Goal: Navigation & Orientation: Find specific page/section

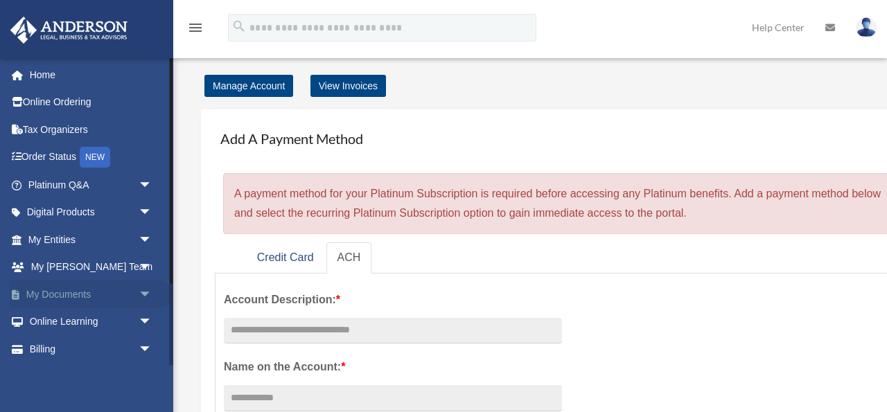
click at [63, 297] on link "My Documents arrow_drop_down" at bounding box center [92, 295] width 164 height 28
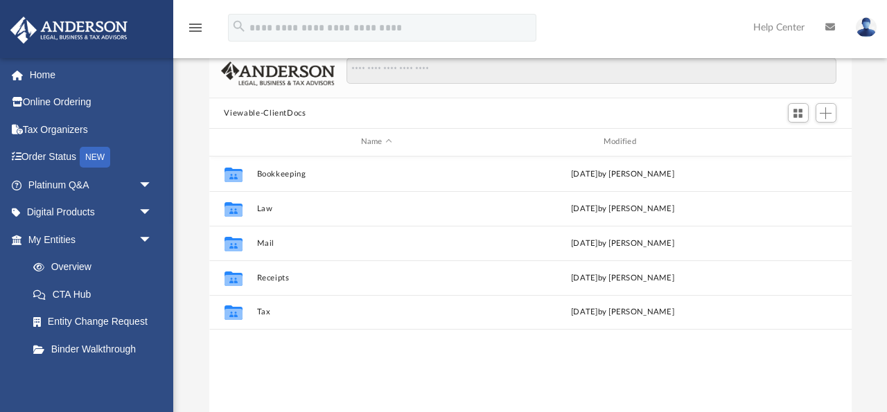
scroll to position [82, 0]
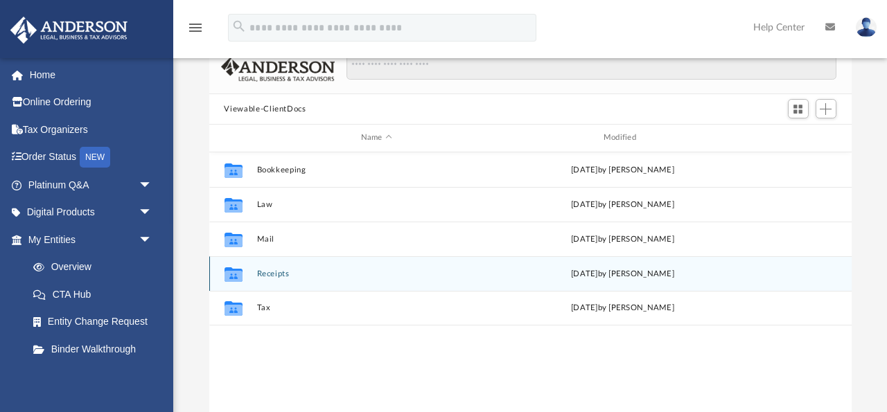
click at [304, 279] on div "Collaborated Folder Receipts Thu Jul 17 2025 by Charles Rogler" at bounding box center [530, 273] width 642 height 35
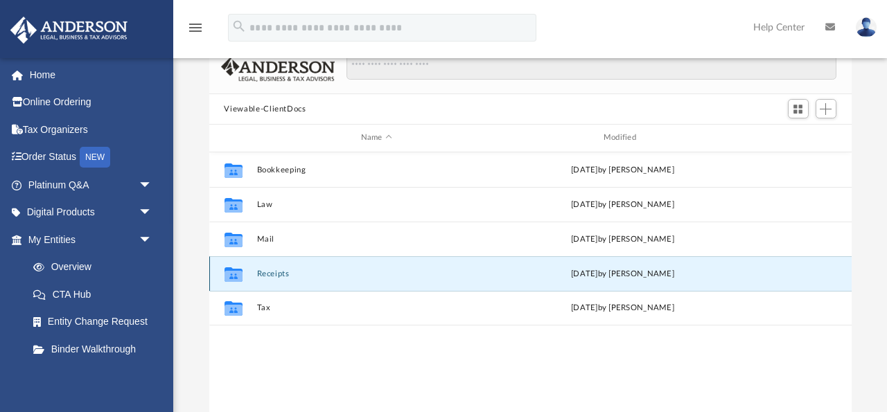
click at [277, 275] on button "Receipts" at bounding box center [376, 274] width 240 height 9
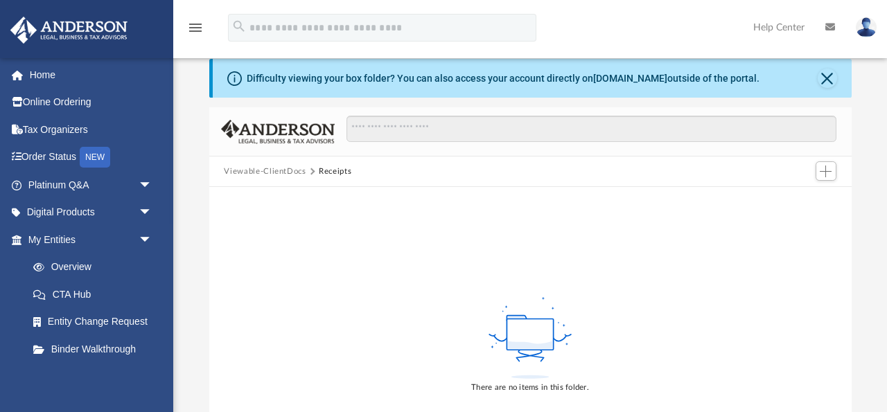
scroll to position [69, 0]
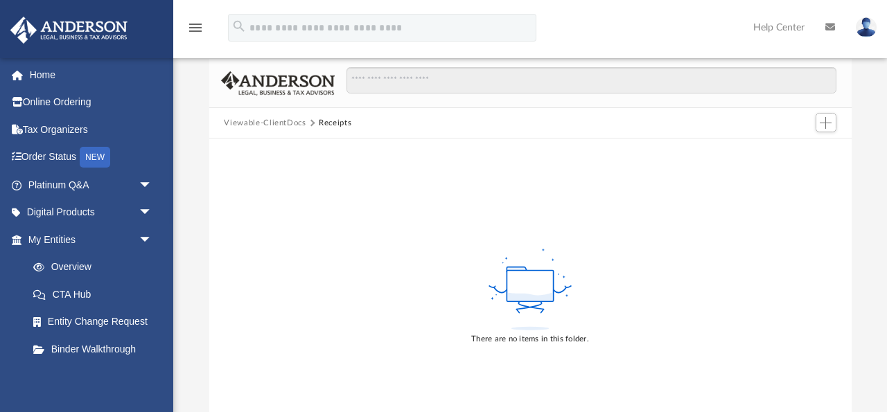
click at [595, 234] on div "There are no items in this folder." at bounding box center [530, 296] width 642 height 315
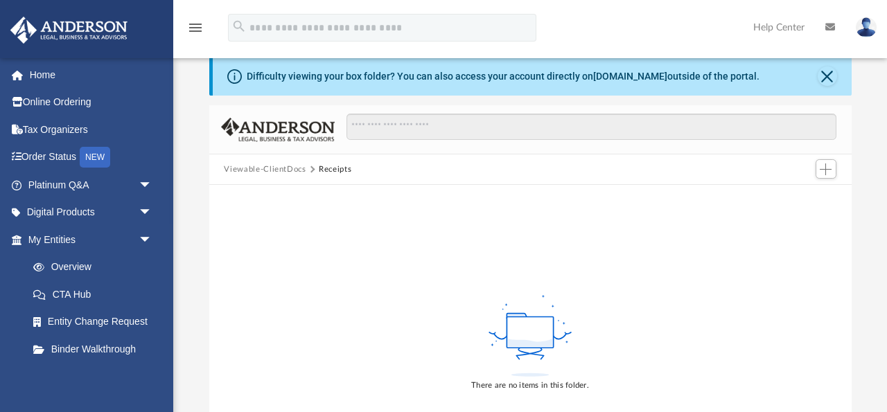
scroll to position [0, 0]
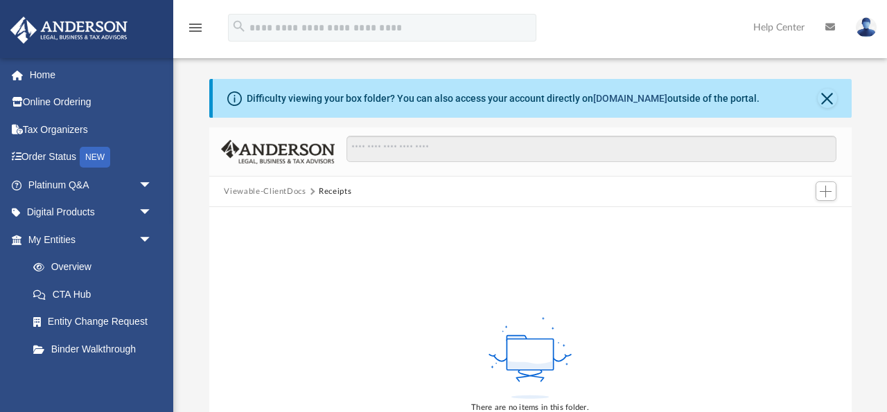
click at [615, 102] on link "box.com" at bounding box center [630, 98] width 74 height 11
click at [57, 189] on link "Platinum Q&A arrow_drop_down" at bounding box center [92, 185] width 164 height 28
click at [60, 215] on link "Digital Products arrow_drop_down" at bounding box center [92, 213] width 164 height 28
click at [81, 261] on link "Overview" at bounding box center [96, 268] width 154 height 28
click at [69, 265] on link "Overview" at bounding box center [96, 268] width 154 height 28
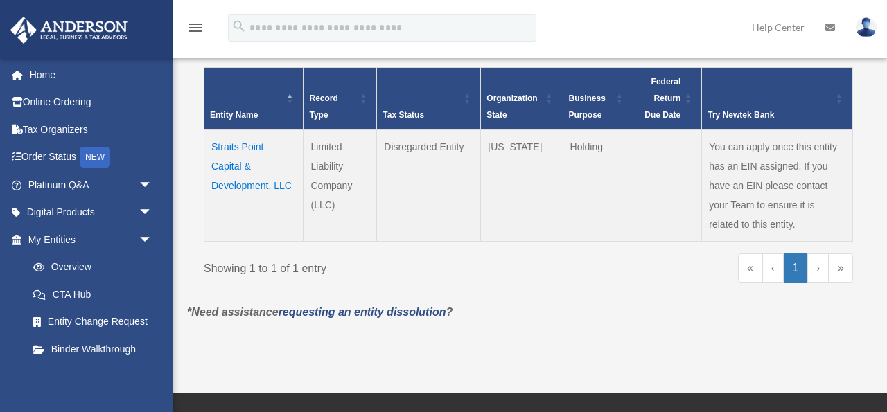
scroll to position [304, 0]
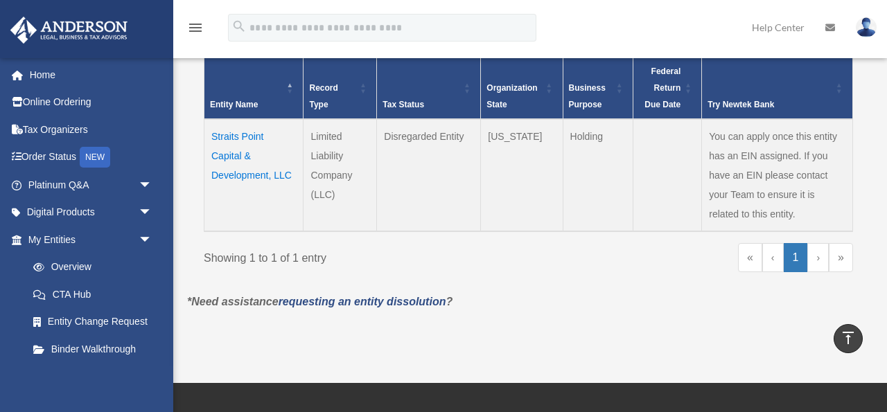
click at [220, 155] on td "Straits Point Capital & Development, LLC" at bounding box center [253, 175] width 99 height 112
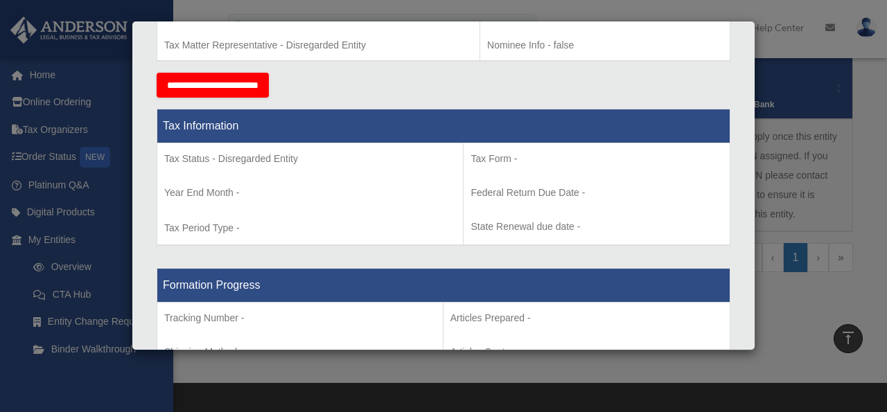
scroll to position [0, 0]
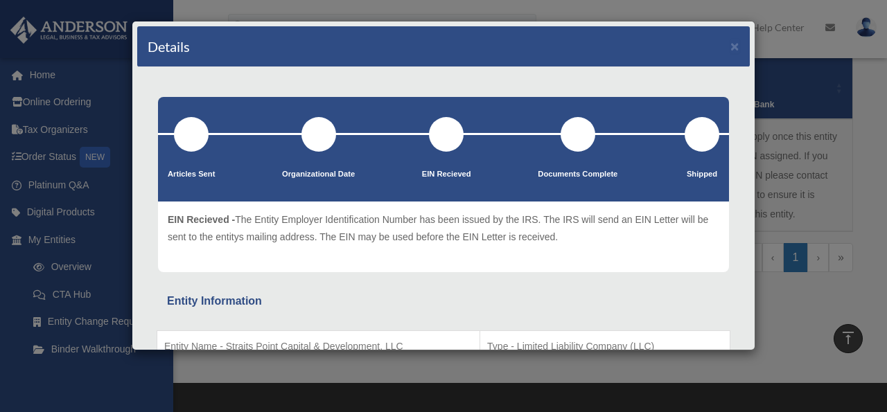
click at [794, 312] on div "Details × Articles Sent Organizational Date" at bounding box center [443, 206] width 887 height 412
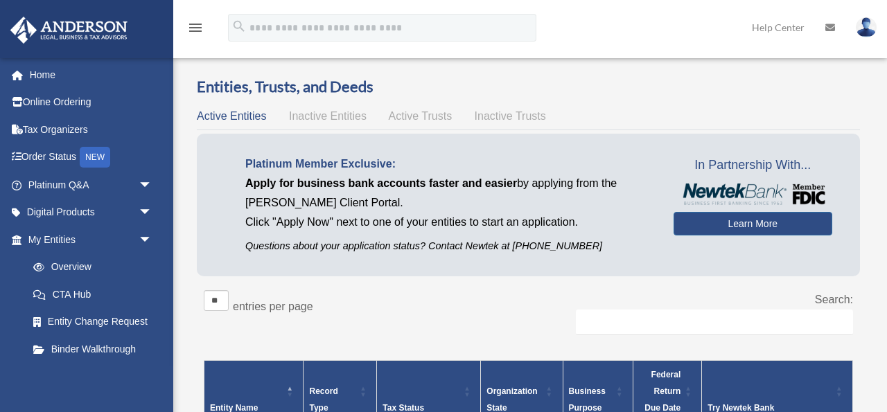
click at [338, 119] on span "Inactive Entities" at bounding box center [328, 116] width 78 height 12
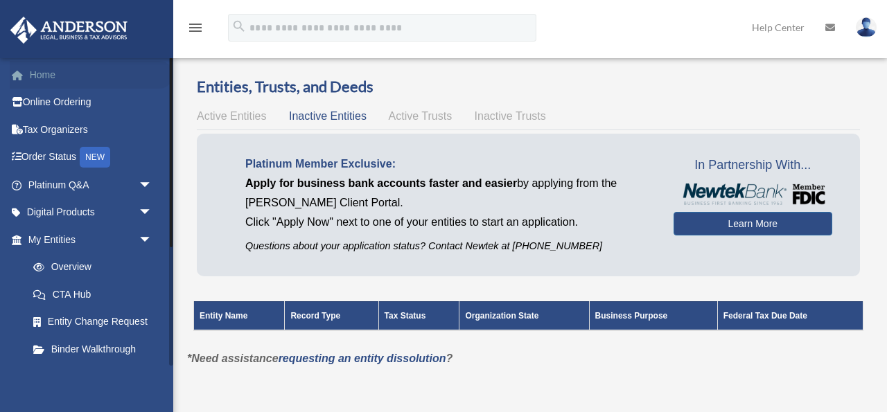
click at [52, 72] on link "Home" at bounding box center [92, 75] width 164 height 28
click at [430, 117] on span "Active Trusts" at bounding box center [421, 116] width 64 height 12
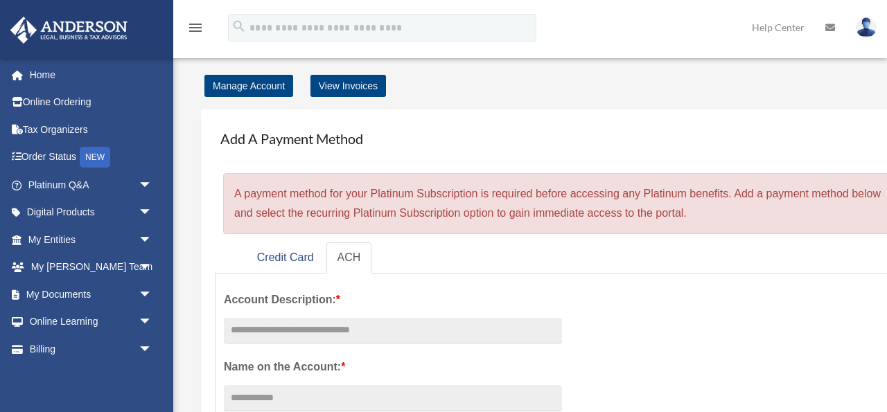
scroll to position [3, 0]
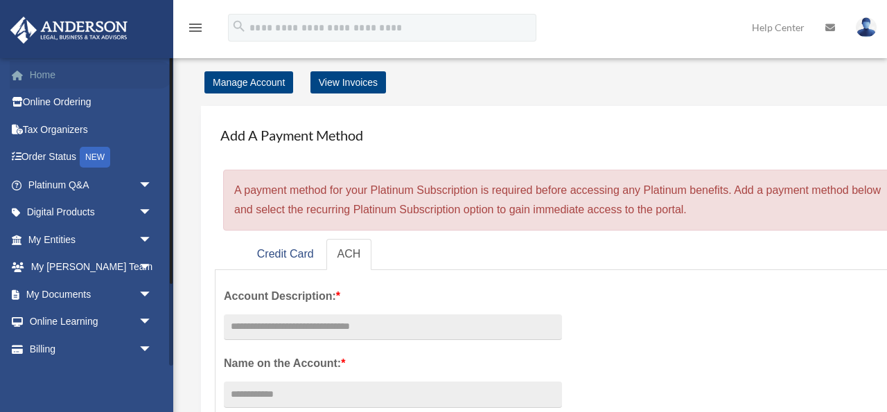
click at [53, 72] on link "Home" at bounding box center [92, 75] width 164 height 28
click at [62, 127] on link "Tax Organizers" at bounding box center [92, 130] width 164 height 28
